Goal: Task Accomplishment & Management: Complete application form

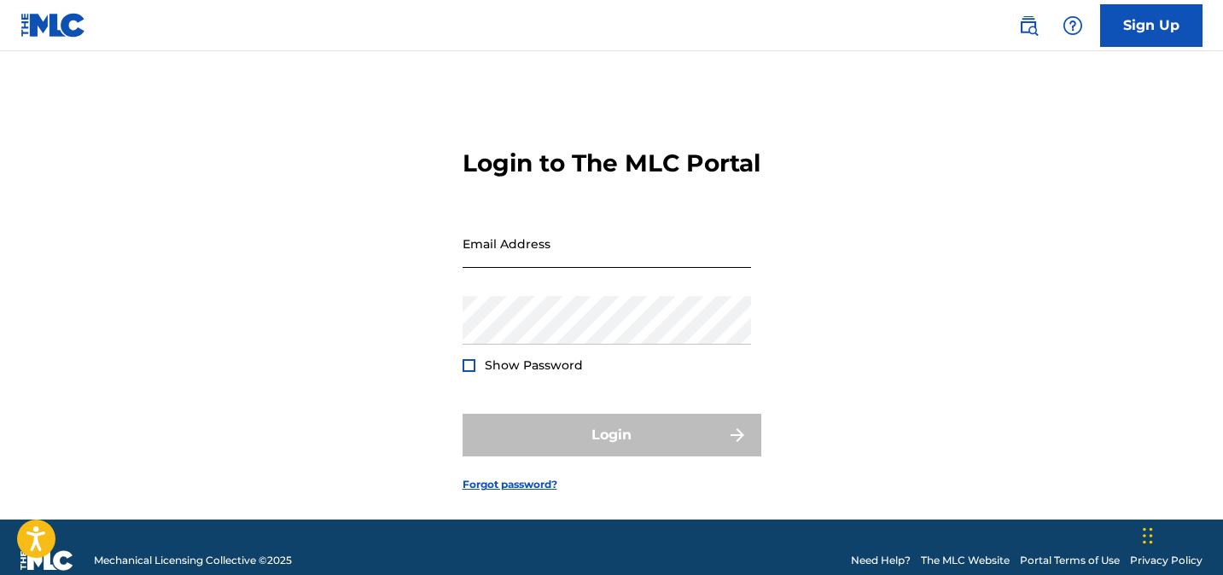
click at [525, 268] on input "Email Address" at bounding box center [607, 243] width 288 height 49
type input "[EMAIL_ADDRESS][DOMAIN_NAME]"
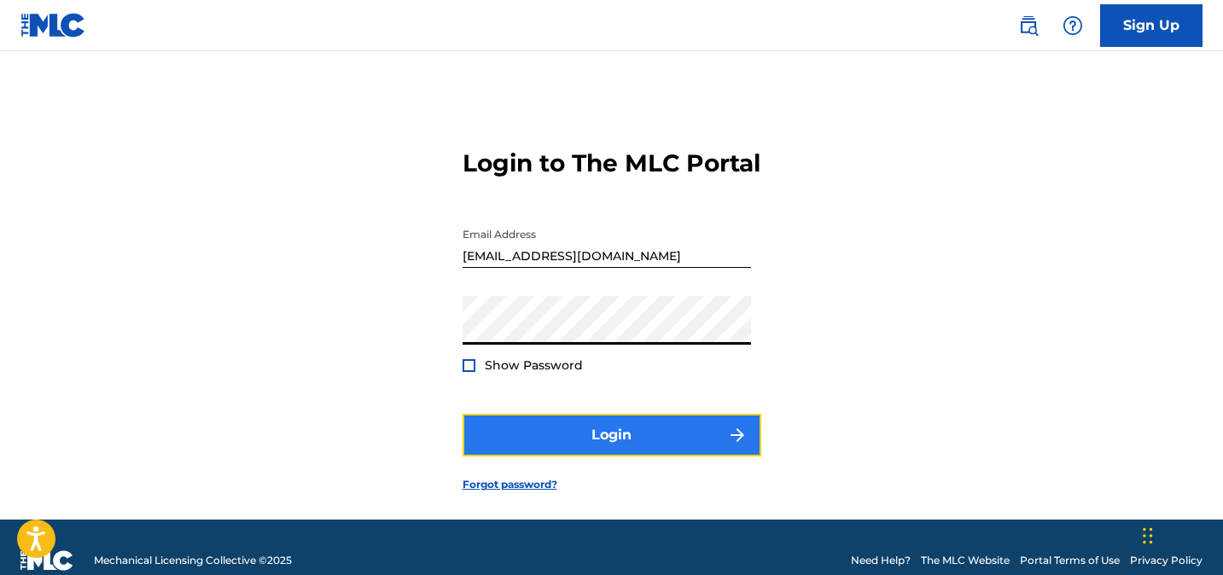
click at [570, 457] on button "Login" at bounding box center [612, 435] width 299 height 43
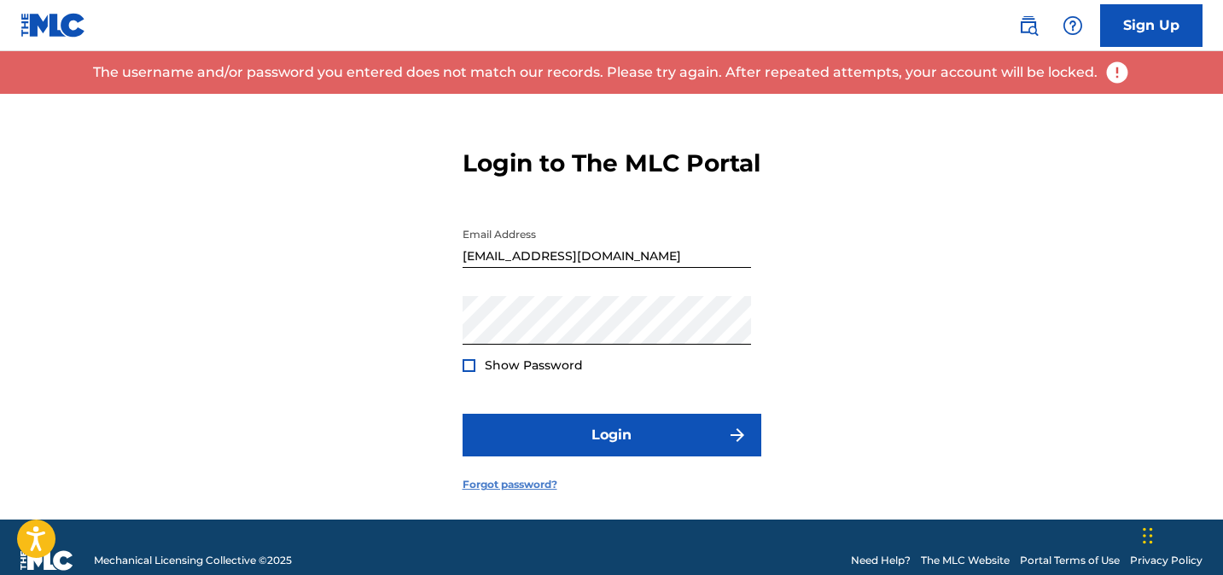
click at [511, 492] on link "Forgot password?" at bounding box center [510, 484] width 95 height 15
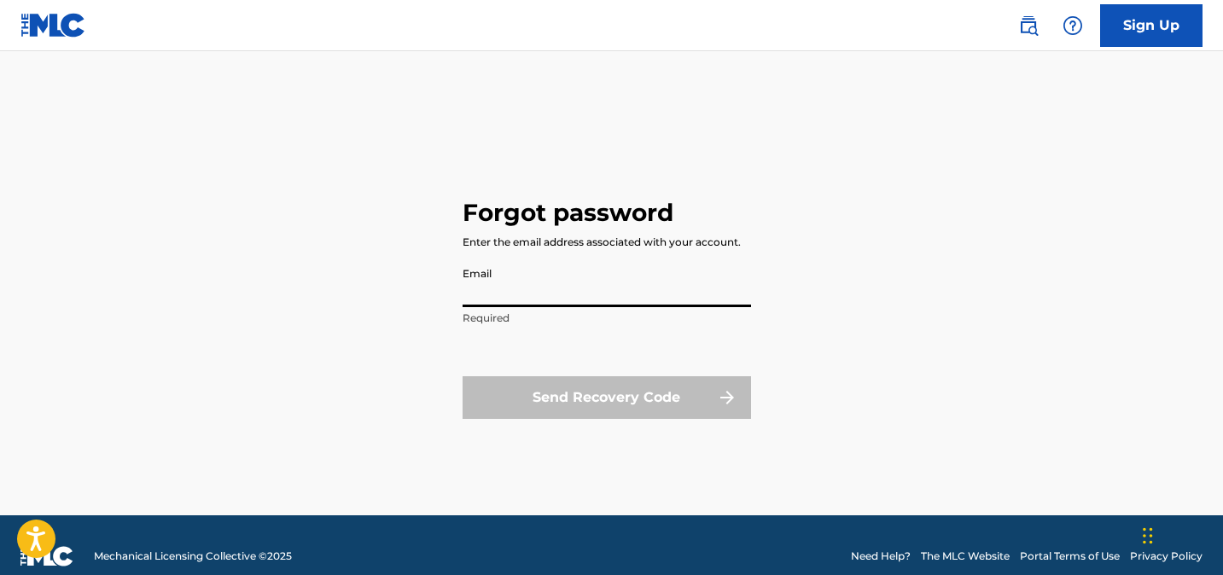
click at [598, 296] on input "Email" at bounding box center [607, 283] width 288 height 49
type input "[EMAIL_ADDRESS][DOMAIN_NAME]"
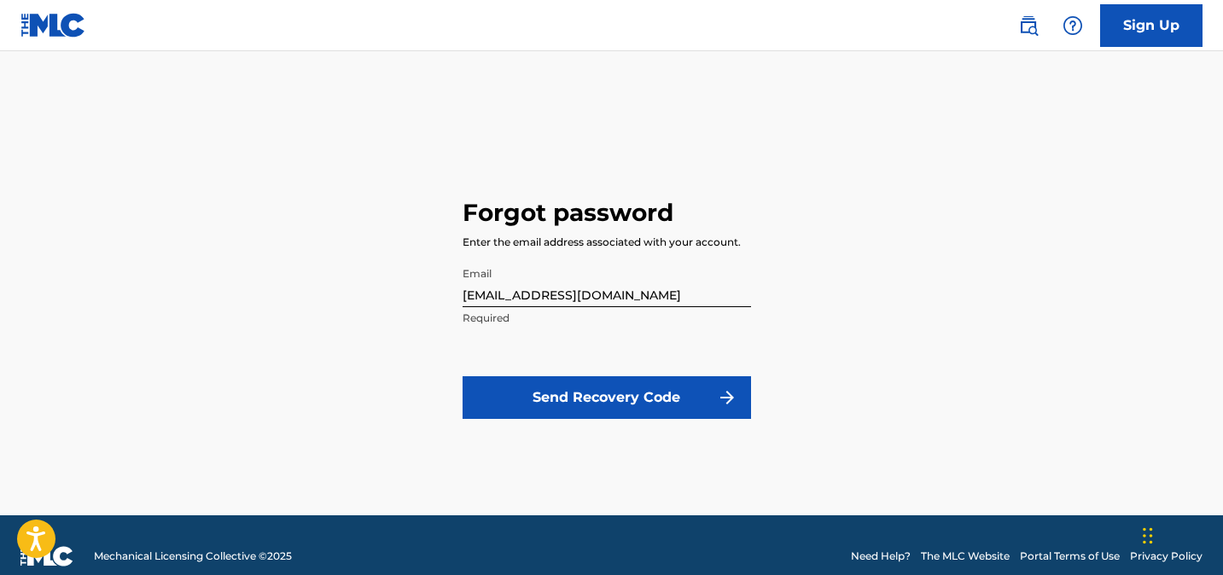
click at [561, 324] on p "Required" at bounding box center [607, 318] width 288 height 15
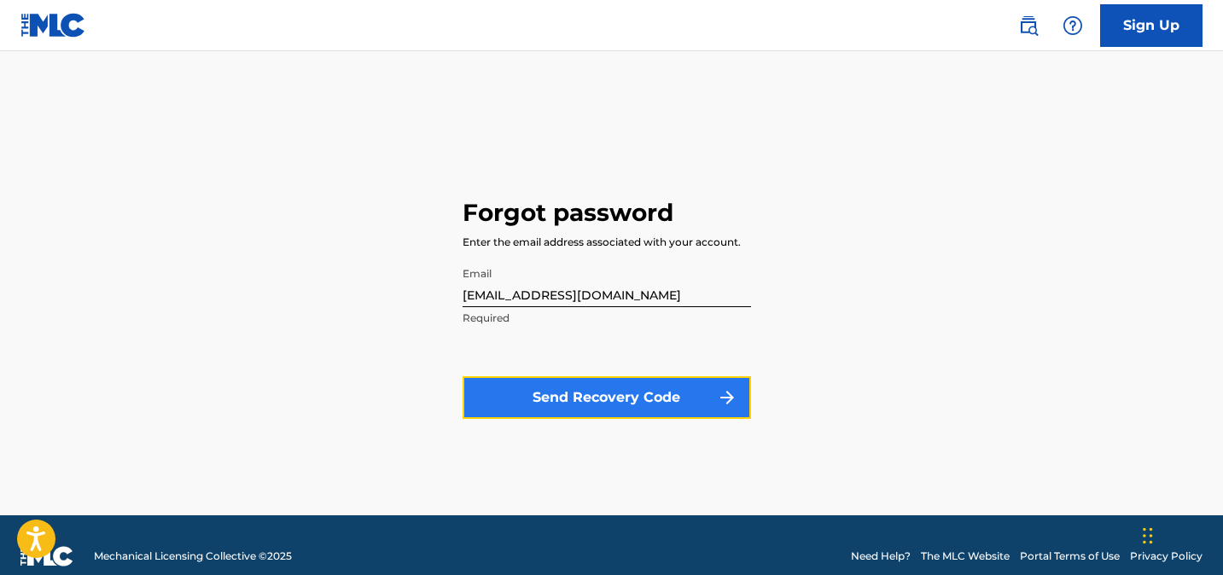
click at [570, 399] on button "Send Recovery Code" at bounding box center [607, 397] width 288 height 43
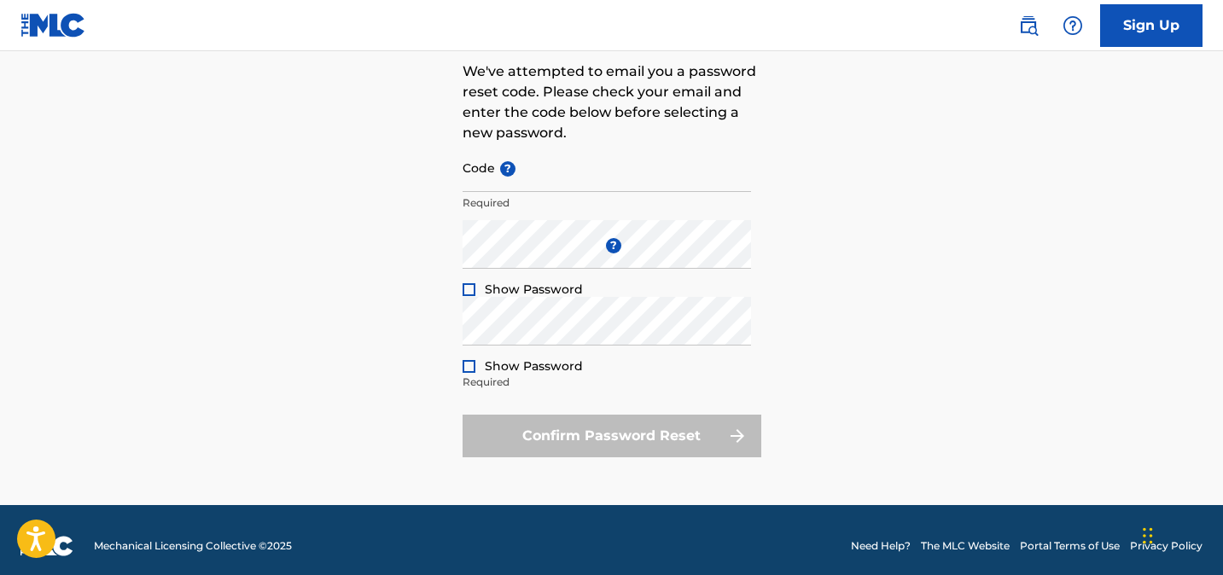
scroll to position [131, 0]
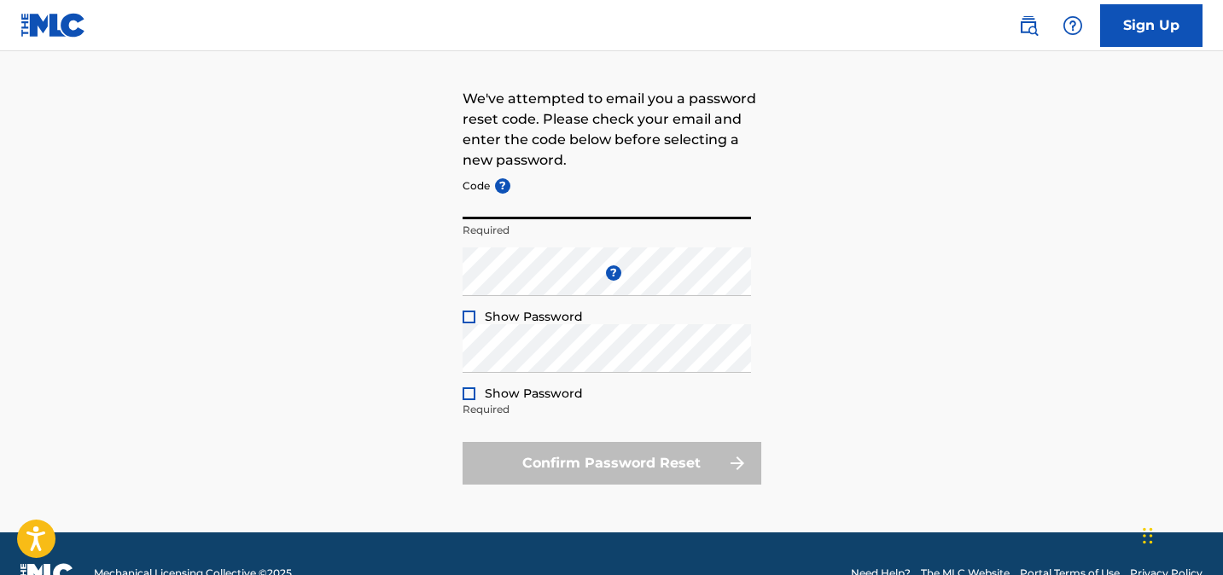
click at [539, 213] on input "Code ?" at bounding box center [607, 195] width 288 height 49
click at [516, 201] on input "Code ?" at bounding box center [607, 195] width 288 height 49
paste input "FP_fe734741ecfc885500a51f6492ec"
type input "FP_fe734741ecfc885500a51f6492ec"
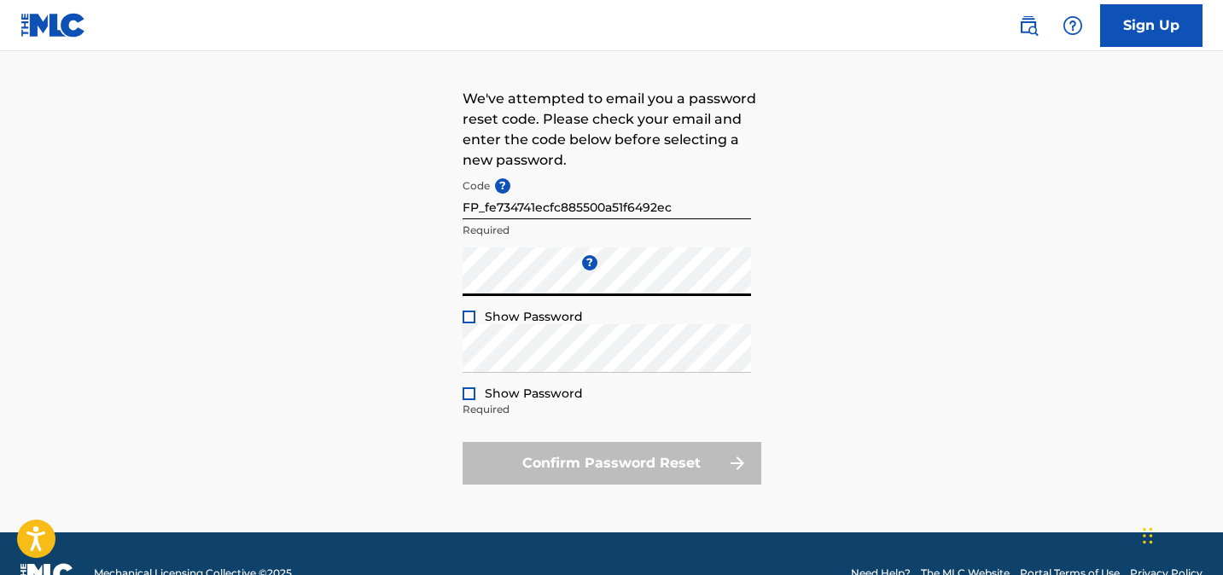
click at [466, 321] on div at bounding box center [469, 317] width 13 height 13
click at [466, 323] on div at bounding box center [469, 317] width 13 height 13
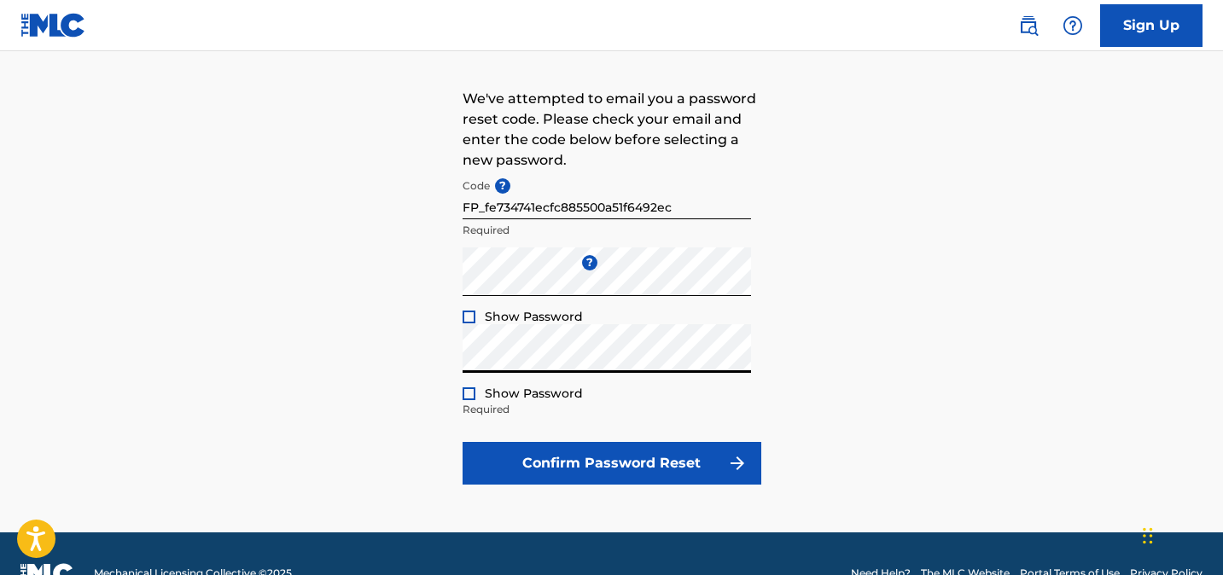
click at [467, 391] on div at bounding box center [469, 393] width 13 height 13
click at [467, 391] on img at bounding box center [468, 393] width 9 height 9
click at [467, 391] on div at bounding box center [469, 393] width 13 height 13
click at [467, 391] on img at bounding box center [468, 393] width 9 height 9
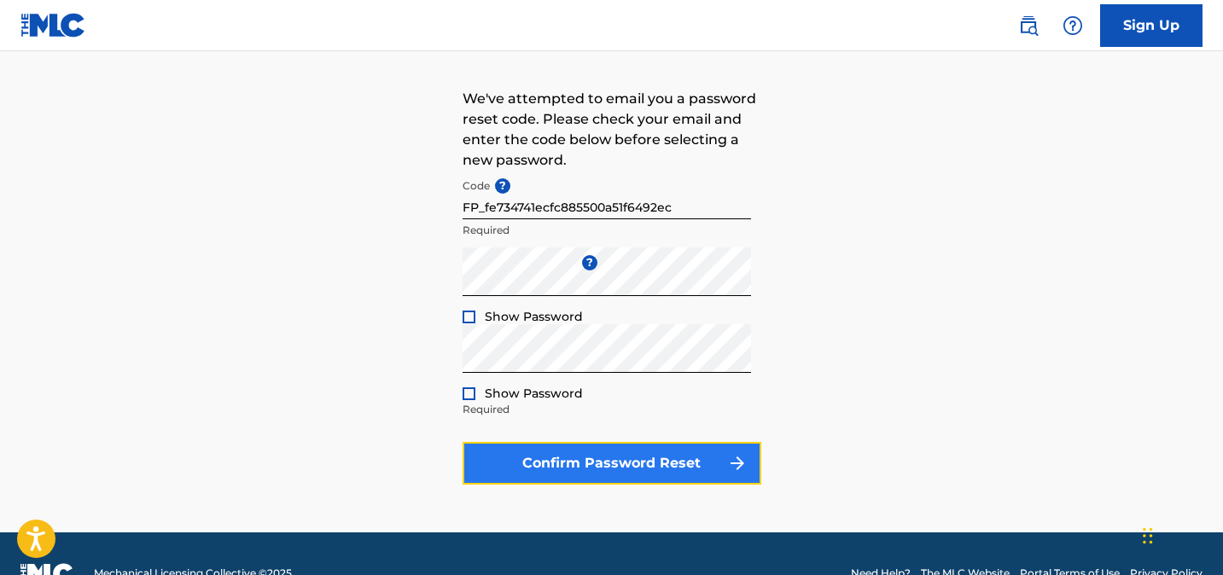
click at [592, 449] on button "Confirm Password Reset" at bounding box center [612, 463] width 299 height 43
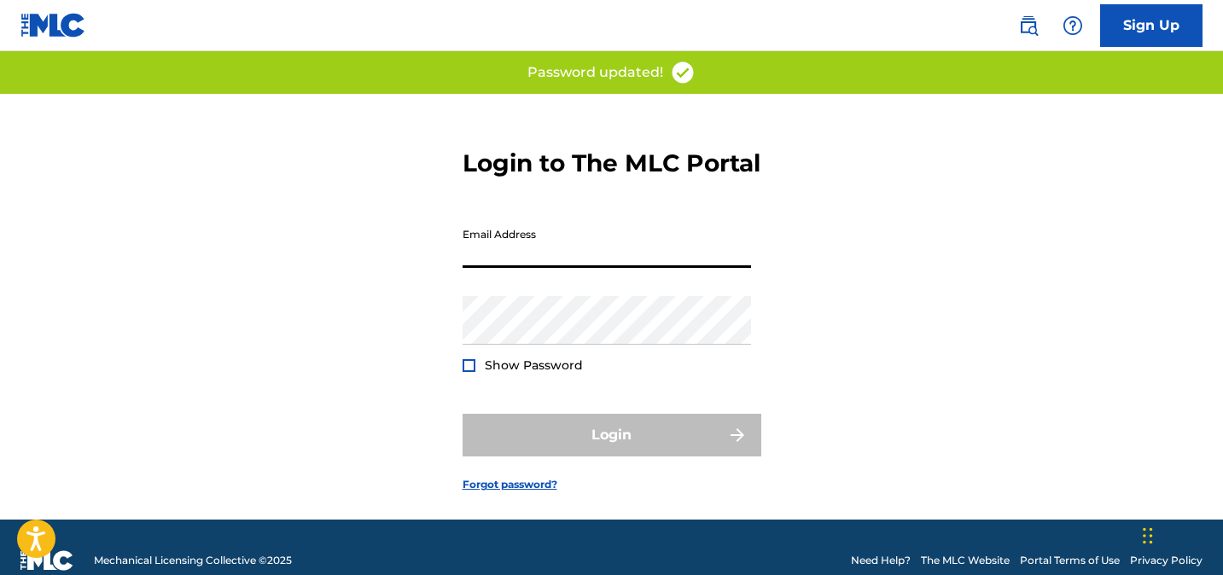
click at [562, 268] on input "Email Address" at bounding box center [607, 243] width 288 height 49
type input "[EMAIL_ADDRESS][DOMAIN_NAME]"
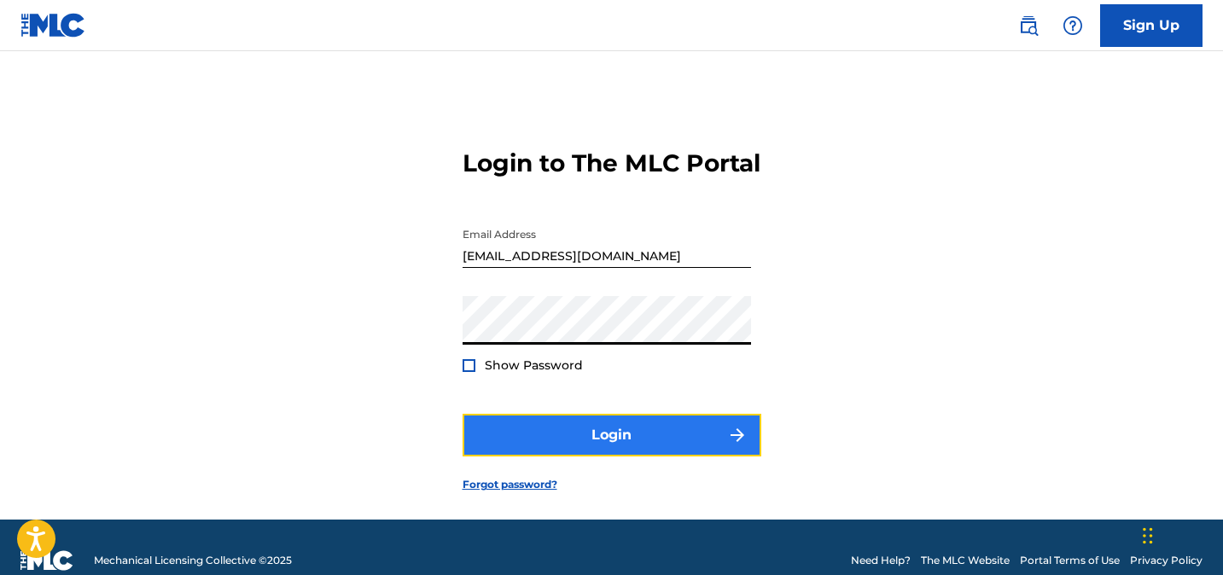
click at [525, 457] on button "Login" at bounding box center [612, 435] width 299 height 43
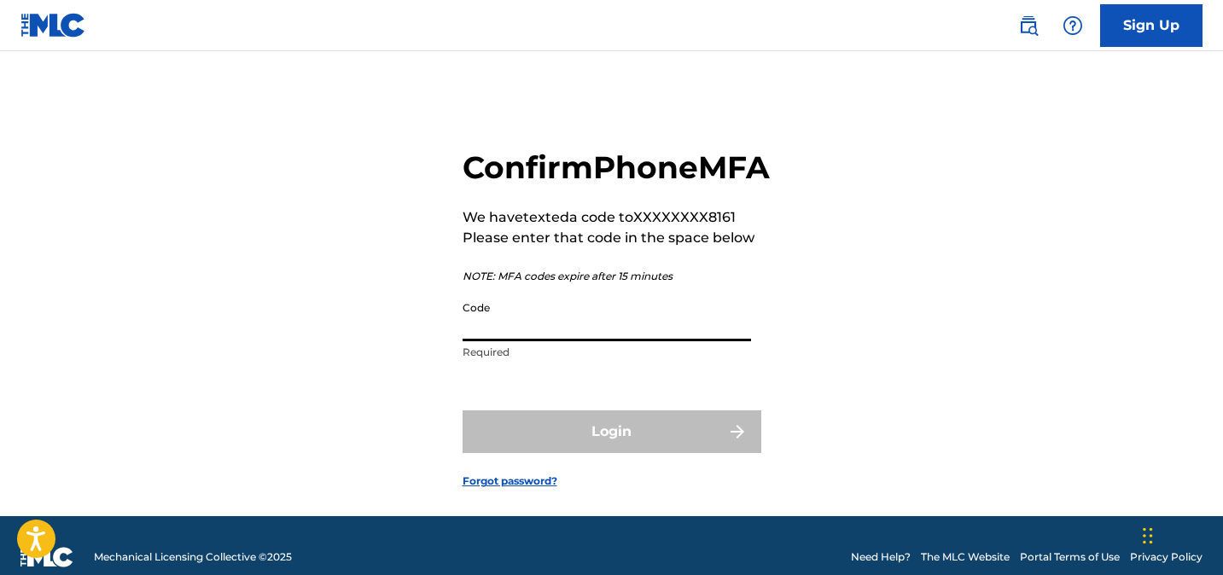
click at [539, 341] on input "Code" at bounding box center [607, 317] width 288 height 49
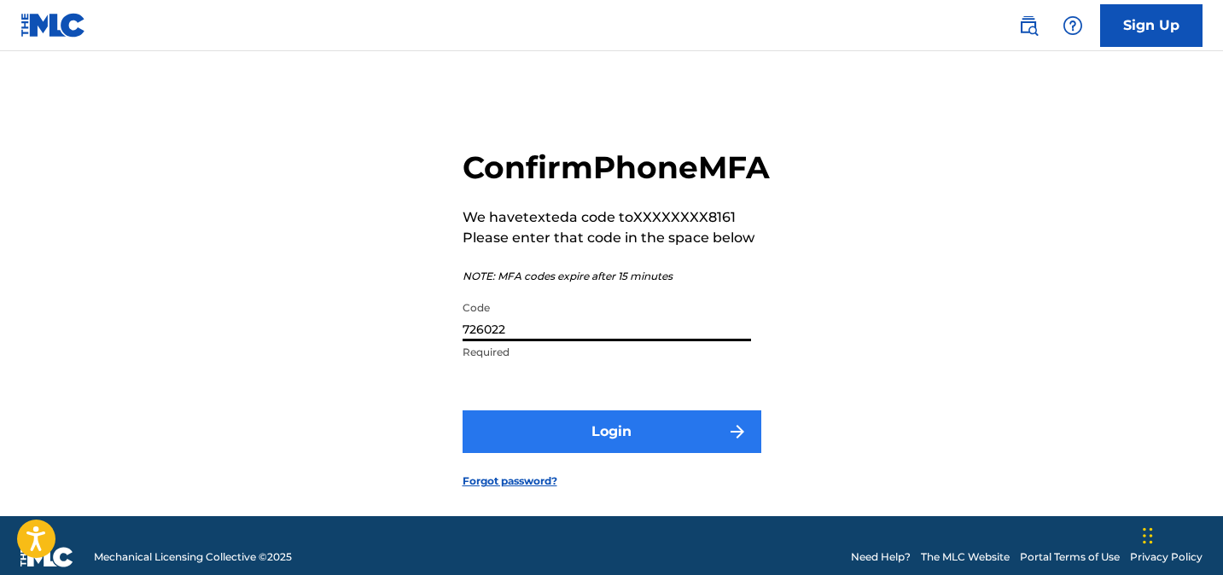
type input "726022"
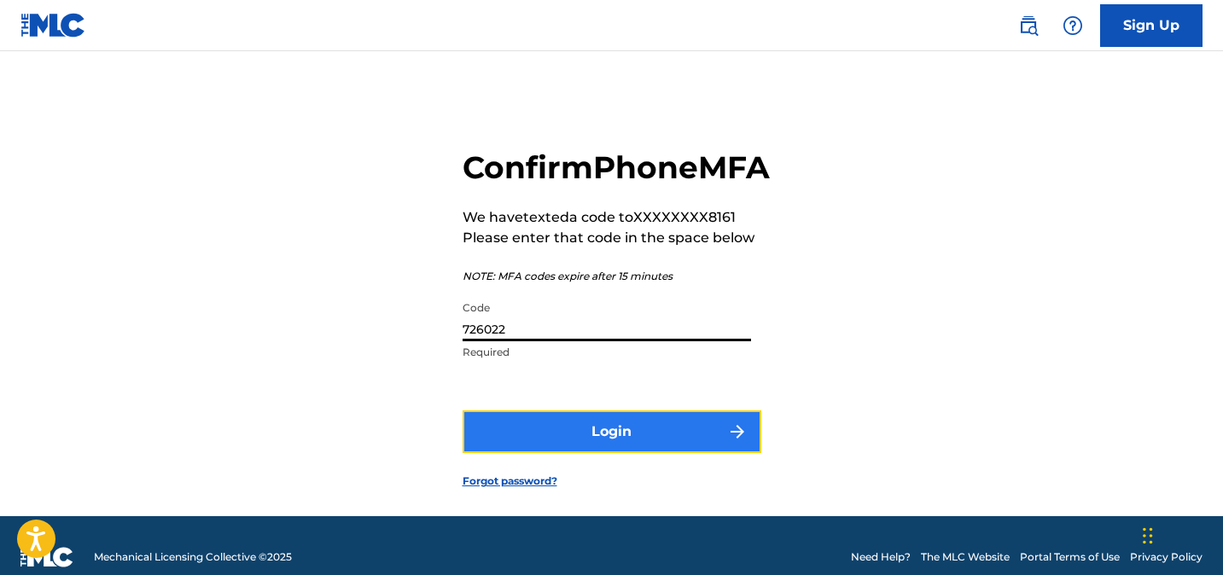
click at [633, 453] on button "Login" at bounding box center [612, 432] width 299 height 43
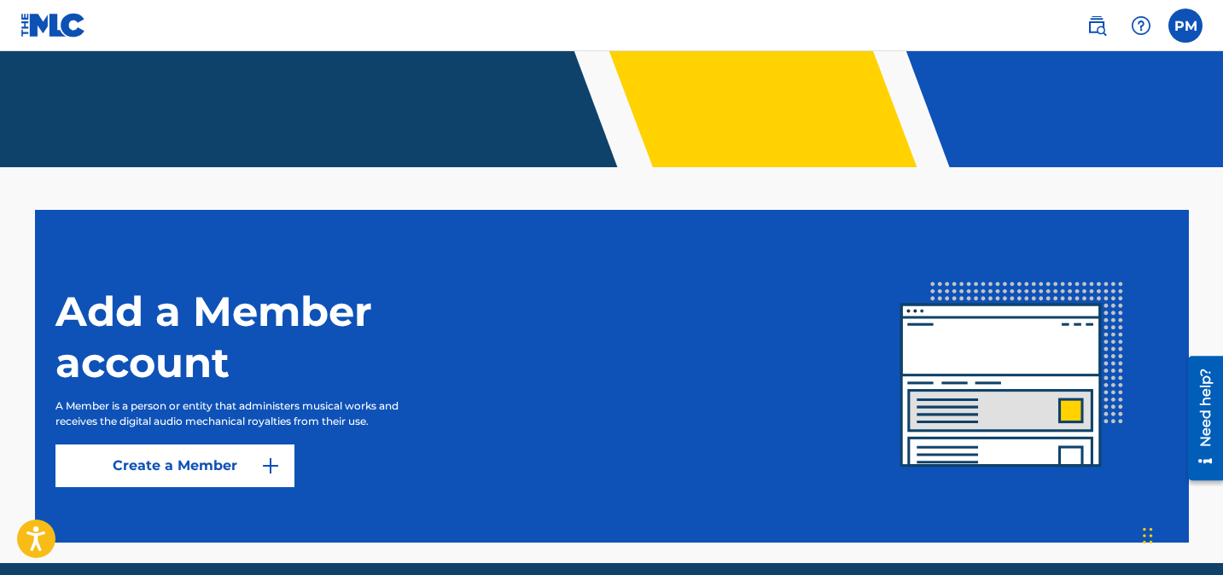
scroll to position [372, 0]
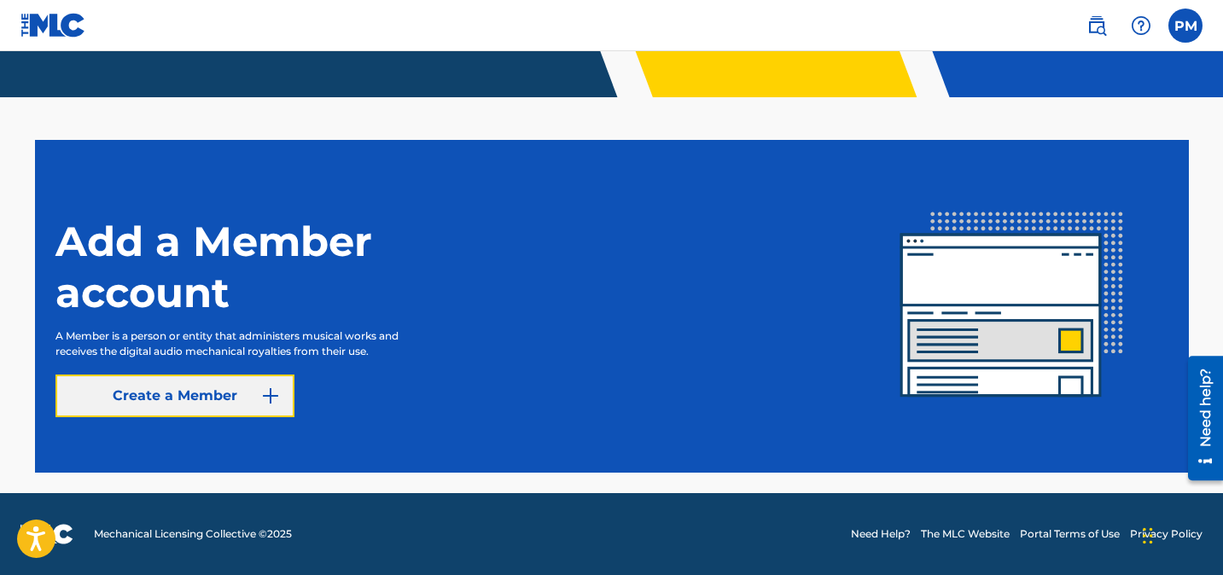
click at [242, 403] on link "Create a Member" at bounding box center [174, 396] width 239 height 43
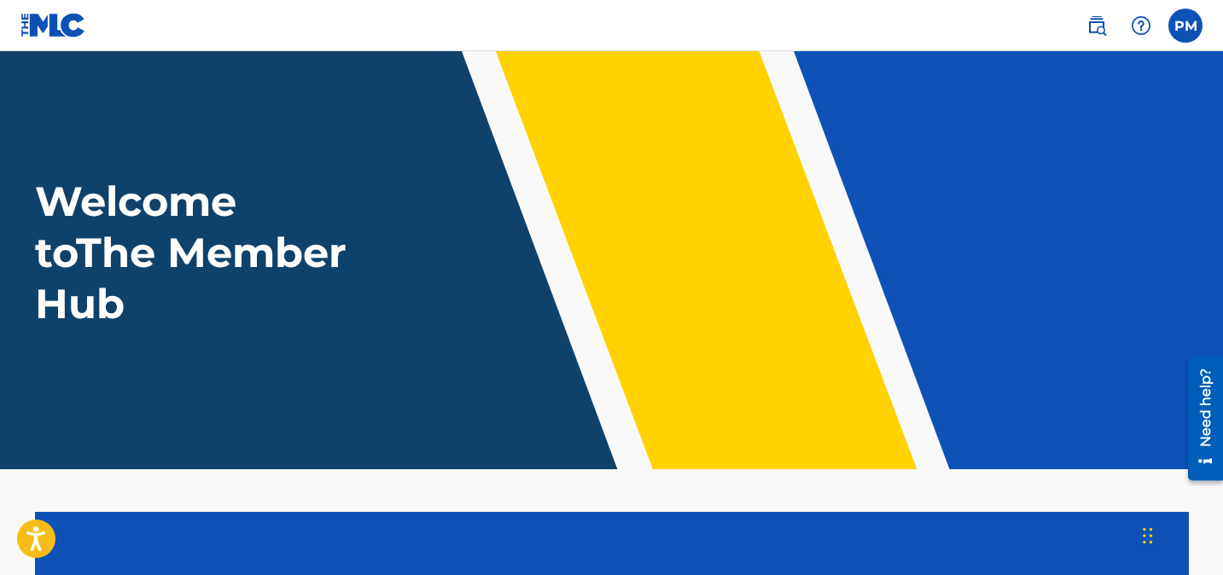
click at [84, 32] on img at bounding box center [53, 25] width 66 height 25
click at [51, 23] on img at bounding box center [53, 25] width 66 height 25
click at [1193, 17] on label at bounding box center [1185, 26] width 34 height 34
click at [1186, 26] on input "PM [PERSON_NAME] [EMAIL_ADDRESS][DOMAIN_NAME] Notification Preferences Profile …" at bounding box center [1186, 26] width 0 height 0
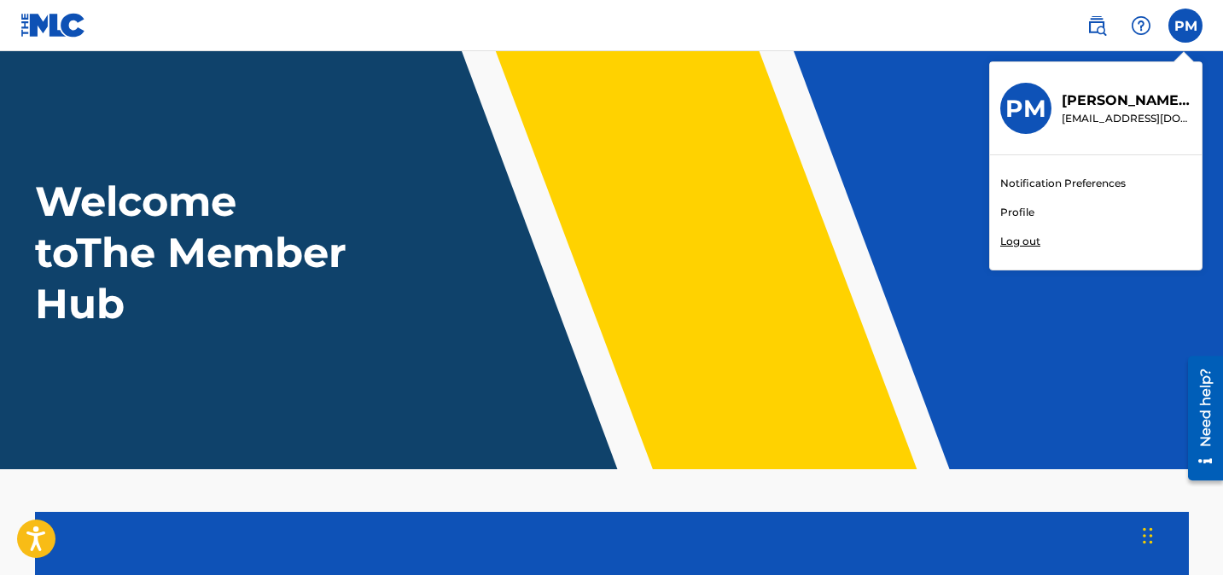
click at [1025, 210] on link "Profile" at bounding box center [1017, 212] width 34 height 15
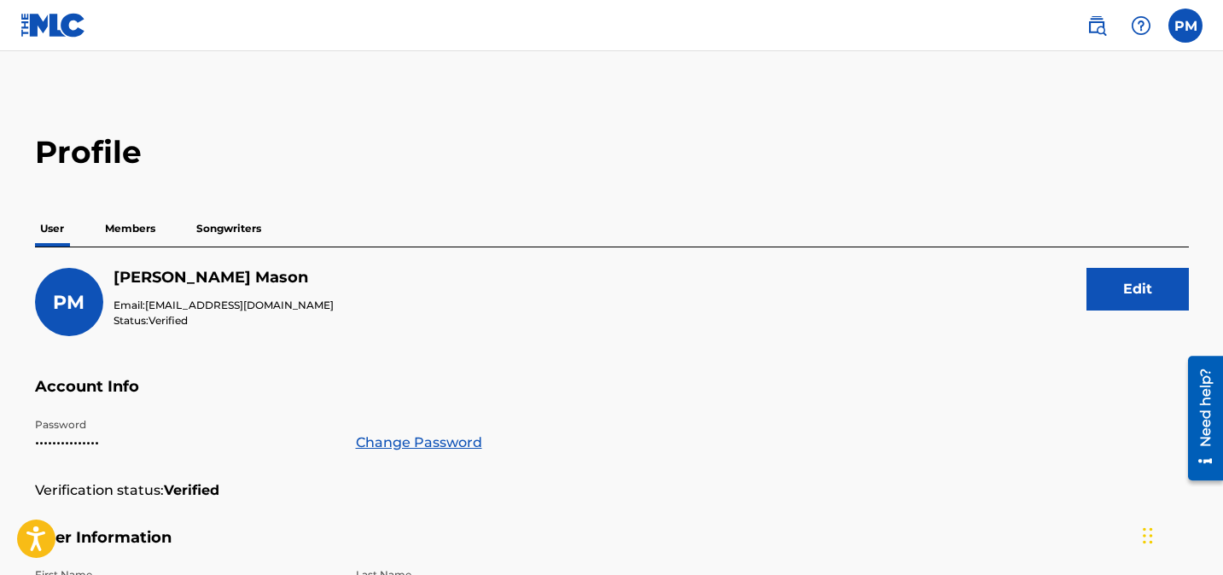
click at [232, 223] on p "Songwriters" at bounding box center [228, 229] width 75 height 36
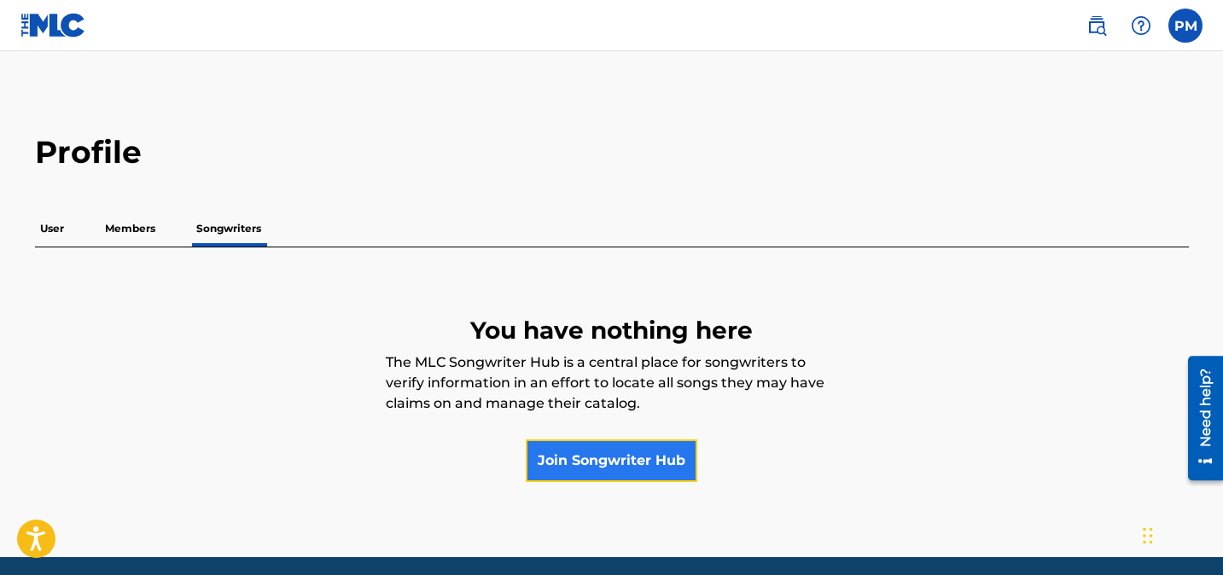
click at [617, 470] on link "Join Songwriter Hub" at bounding box center [612, 461] width 172 height 43
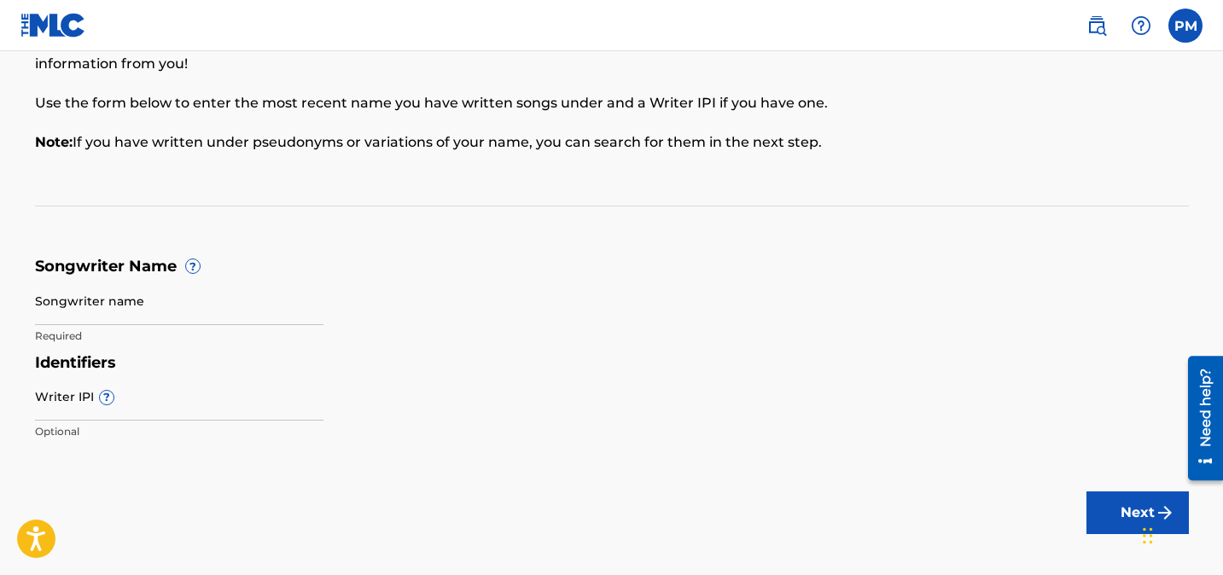
scroll to position [195, 0]
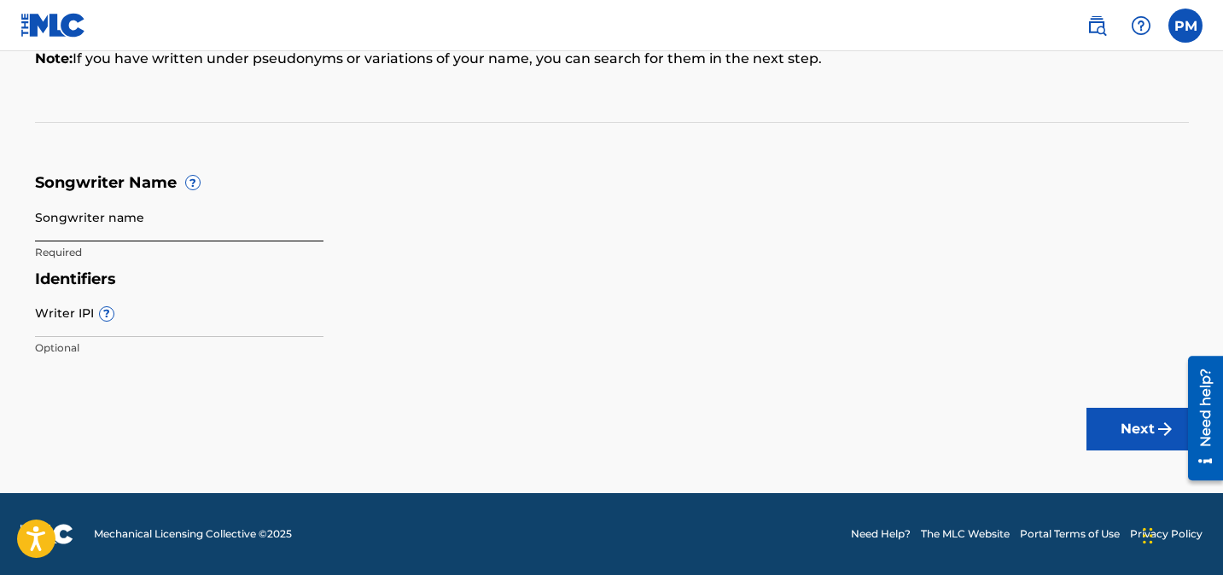
click at [157, 230] on input "Songwriter name" at bounding box center [179, 217] width 288 height 49
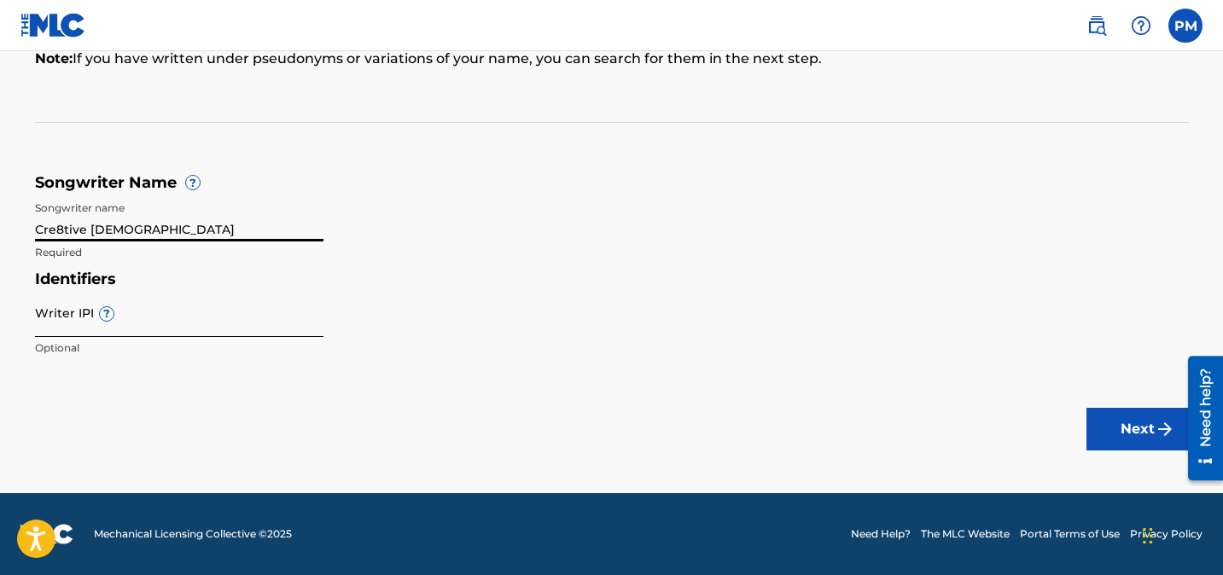
click at [153, 335] on input "Writer IPI ?" at bounding box center [179, 312] width 288 height 49
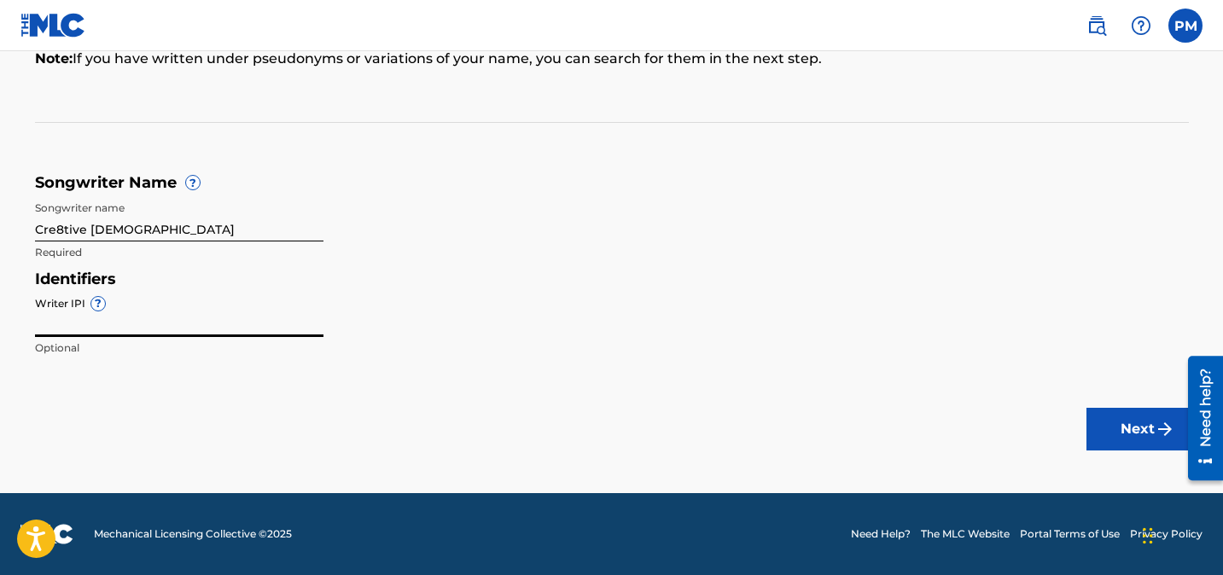
click at [112, 232] on input "Cre8tive [DEMOGRAPHIC_DATA]" at bounding box center [179, 217] width 288 height 49
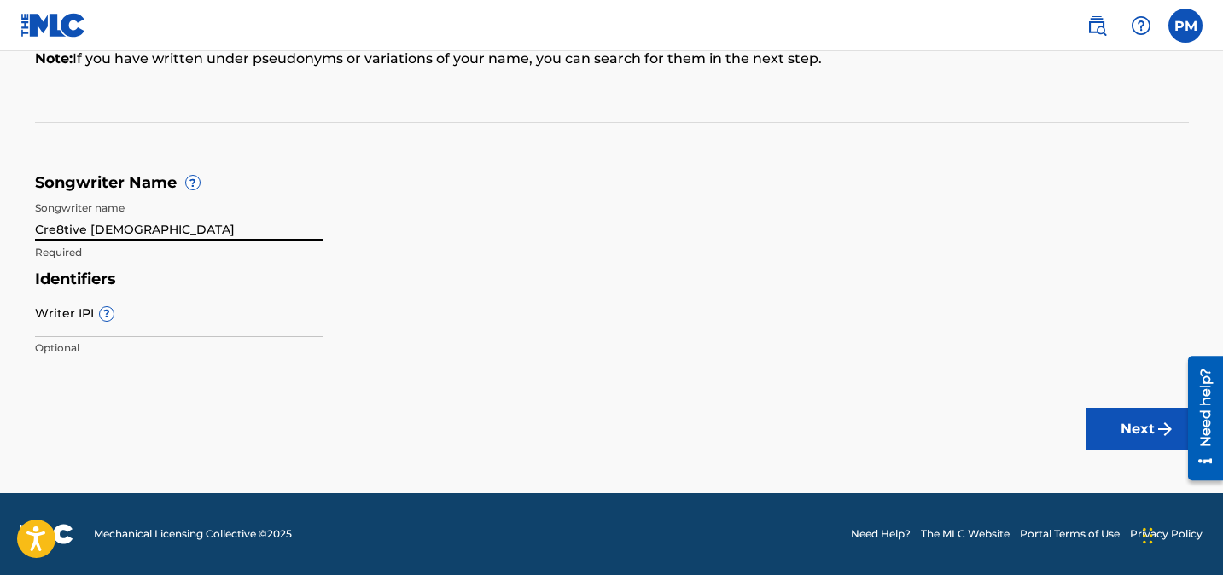
click at [112, 232] on input "Cre8tive [DEMOGRAPHIC_DATA]" at bounding box center [179, 217] width 288 height 49
type input "[PERSON_NAME]"
